Goal: Navigation & Orientation: Find specific page/section

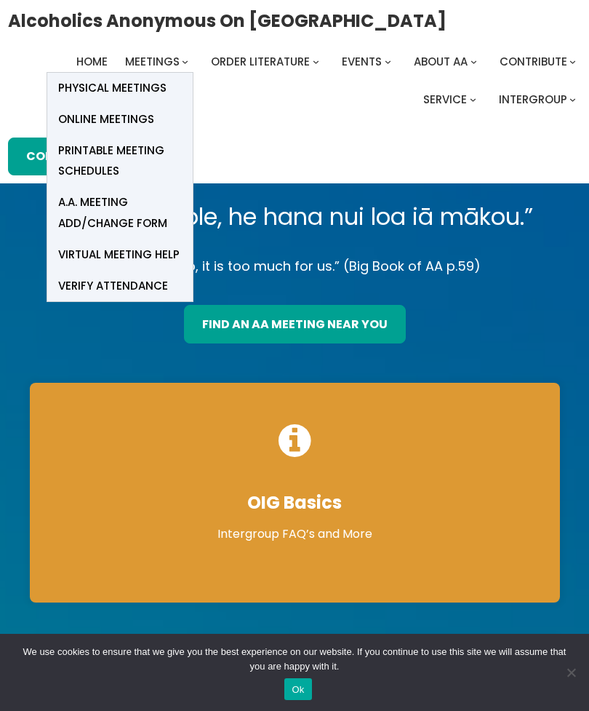
click at [157, 88] on span "Physical Meetings" at bounding box center [112, 88] width 108 height 20
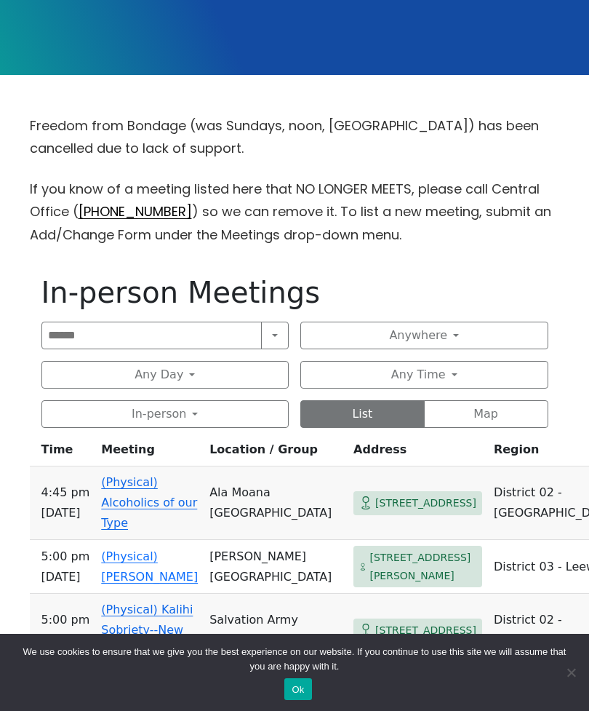
scroll to position [354, 0]
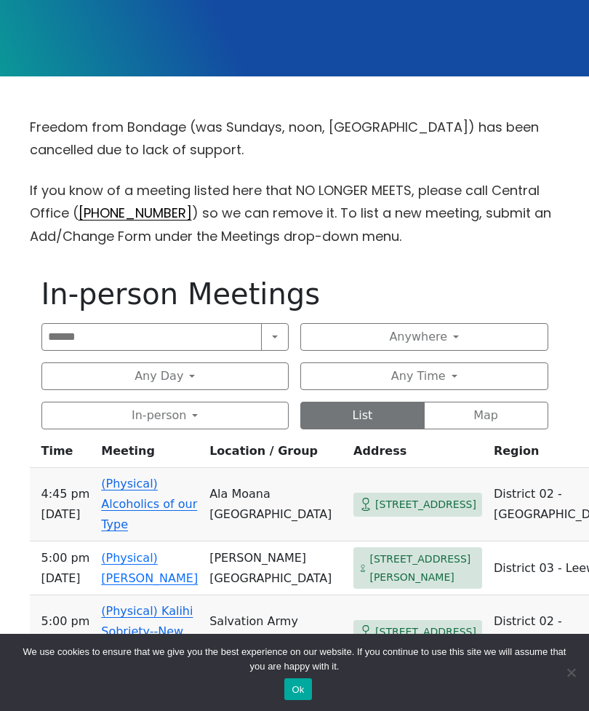
click at [443, 337] on button "Anywhere" at bounding box center [424, 337] width 248 height 28
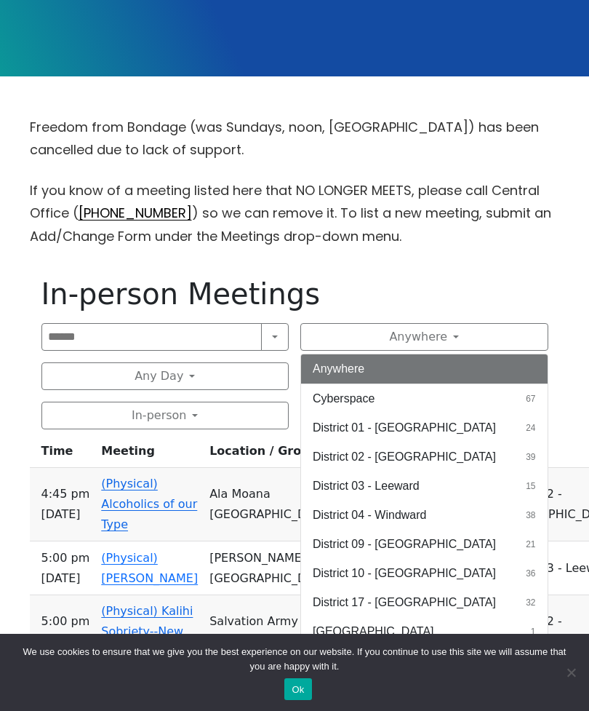
click at [427, 456] on button "District 02 - [GEOGRAPHIC_DATA] 39" at bounding box center [424, 456] width 247 height 29
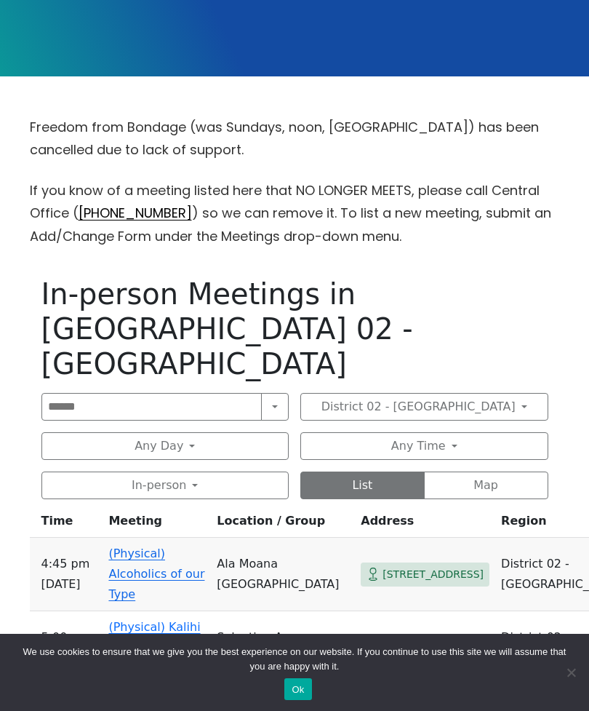
click at [229, 432] on button "Any Day" at bounding box center [165, 446] width 248 height 28
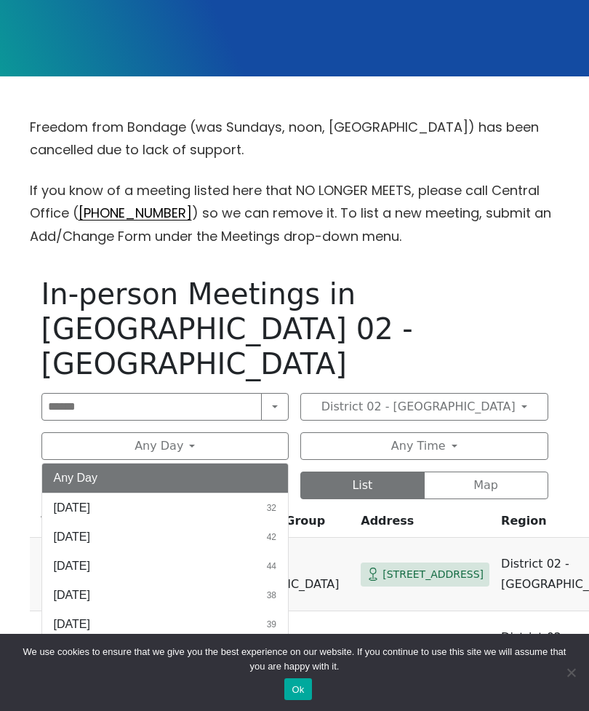
click at [200, 493] on button "[DATE] 32" at bounding box center [165, 507] width 247 height 29
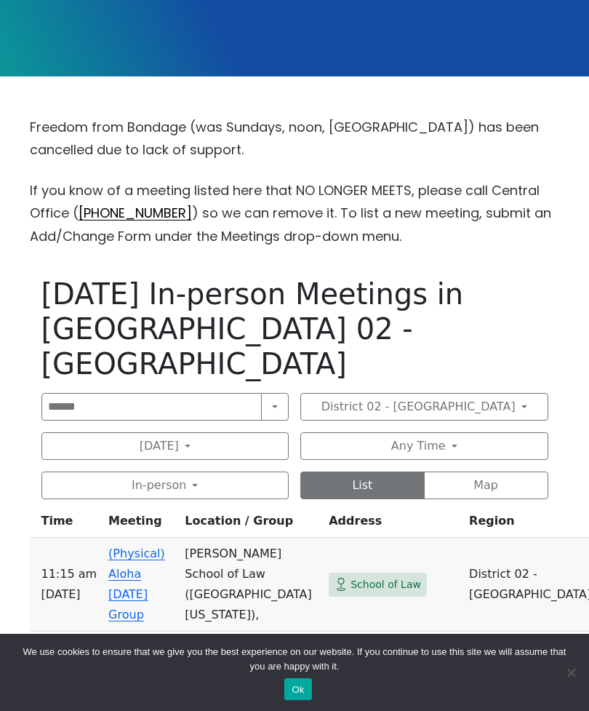
click at [357, 471] on button "List" at bounding box center [362, 485] width 124 height 28
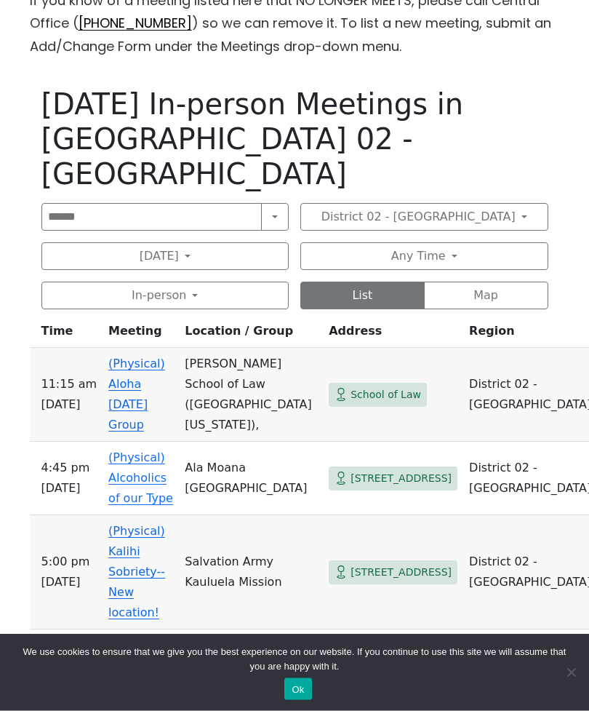
scroll to position [543, 0]
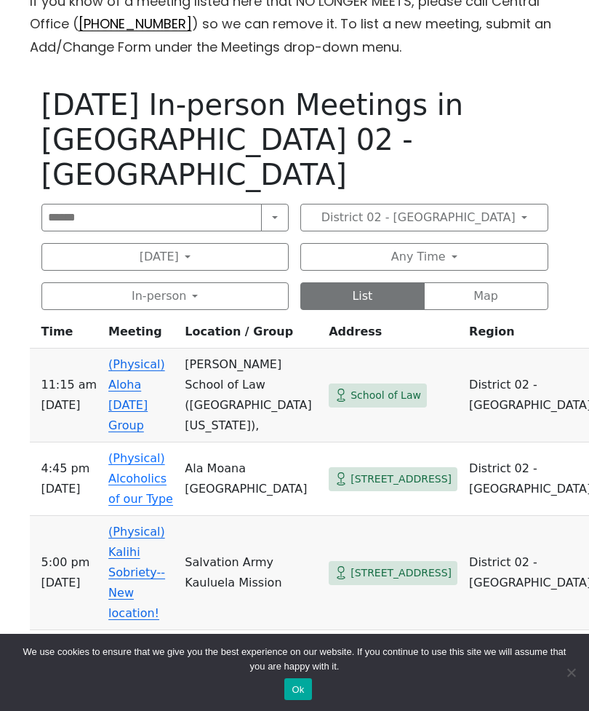
click at [159, 524] on link "(Physical) Kalihi Sobriety--New location!" at bounding box center [136, 571] width 57 height 95
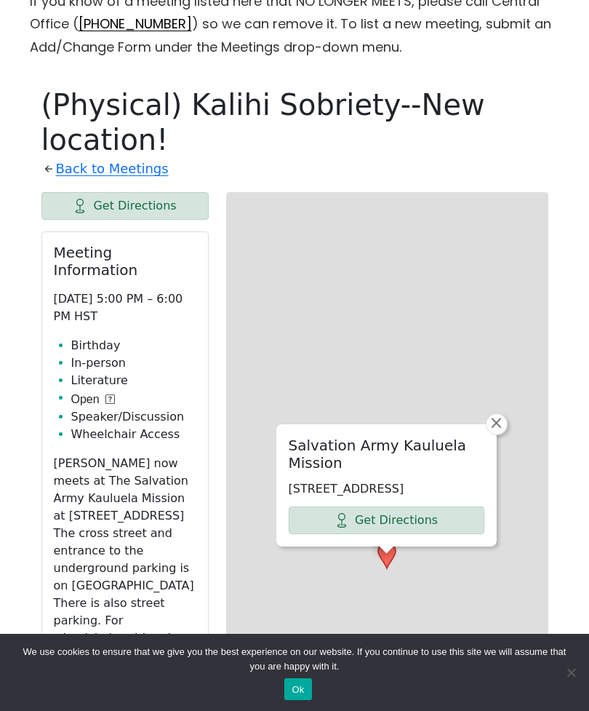
scroll to position [617, 0]
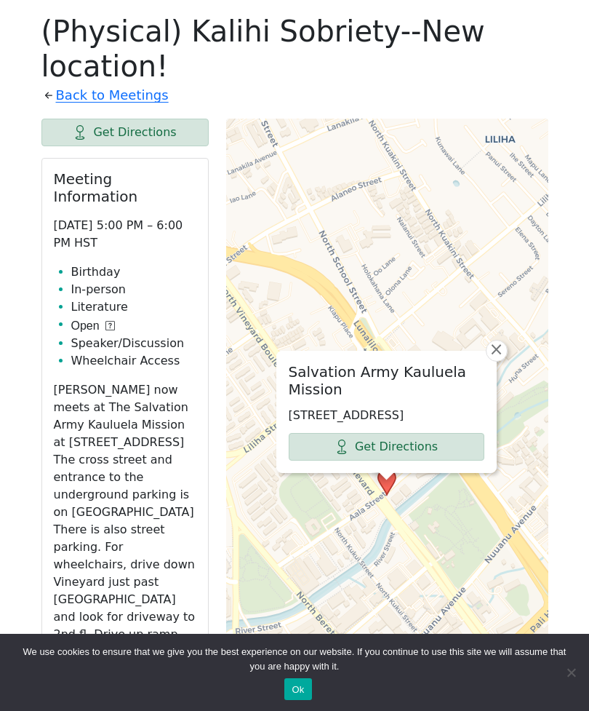
click at [399, 433] on link "Get Directions" at bounding box center [387, 447] width 196 height 28
